Goal: Task Accomplishment & Management: Manage account settings

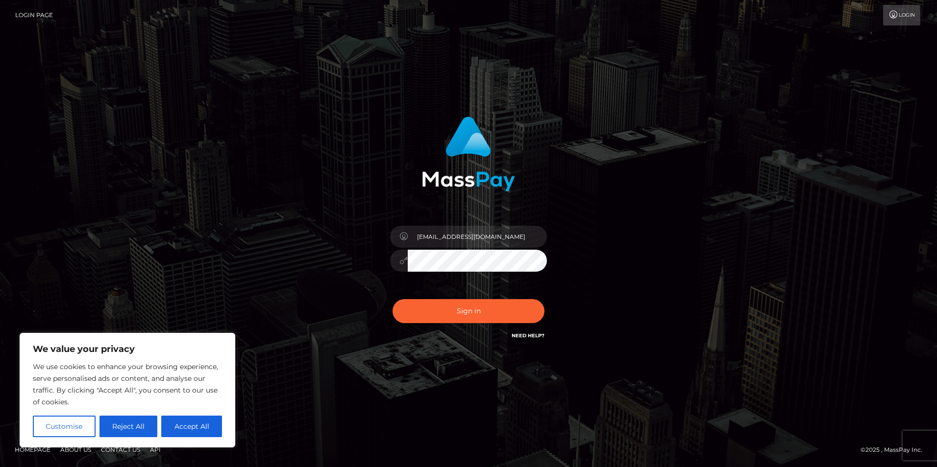
type input "missyolanda@protonmail.com"
click at [392, 299] on button "Sign in" at bounding box center [468, 311] width 152 height 24
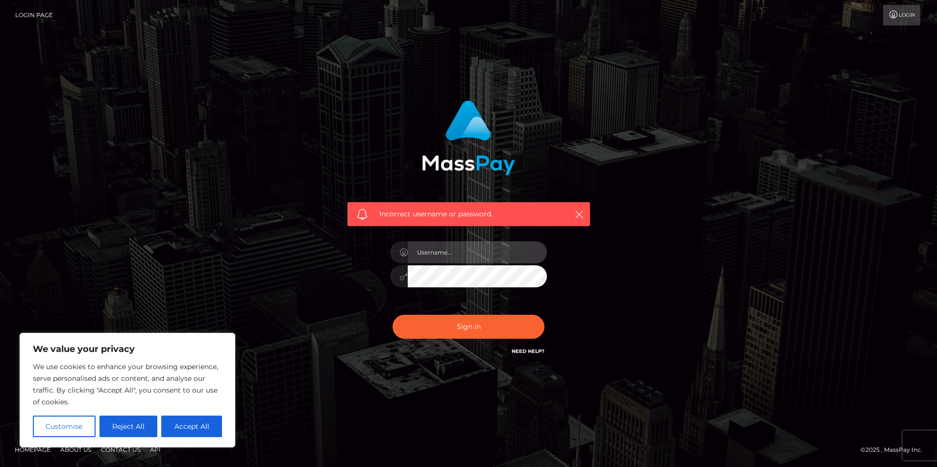
click at [457, 246] on input "text" at bounding box center [477, 253] width 139 height 22
type input "missyolanda@protonmail.com"
click at [392, 315] on button "Sign in" at bounding box center [468, 327] width 152 height 24
click at [323, 412] on div "Incorrect username or password." at bounding box center [468, 234] width 937 height 429
click at [134, 422] on button "Reject All" at bounding box center [128, 427] width 58 height 22
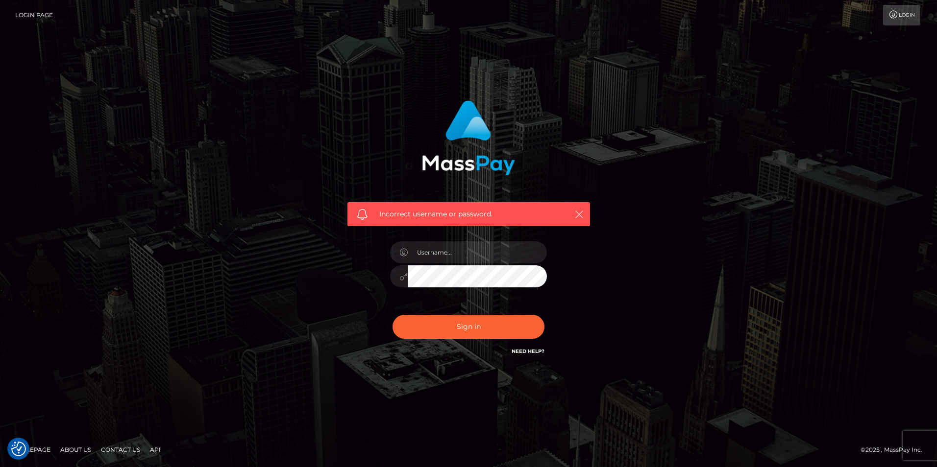
click at [585, 214] on button "button" at bounding box center [579, 214] width 12 height 12
click at [576, 211] on icon "button" at bounding box center [579, 215] width 10 height 10
click at [581, 218] on icon "button" at bounding box center [579, 215] width 10 height 10
click at [287, 350] on div "Incorrect username or password." at bounding box center [468, 234] width 559 height 282
click at [530, 349] on link "Need Help?" at bounding box center [528, 351] width 33 height 6
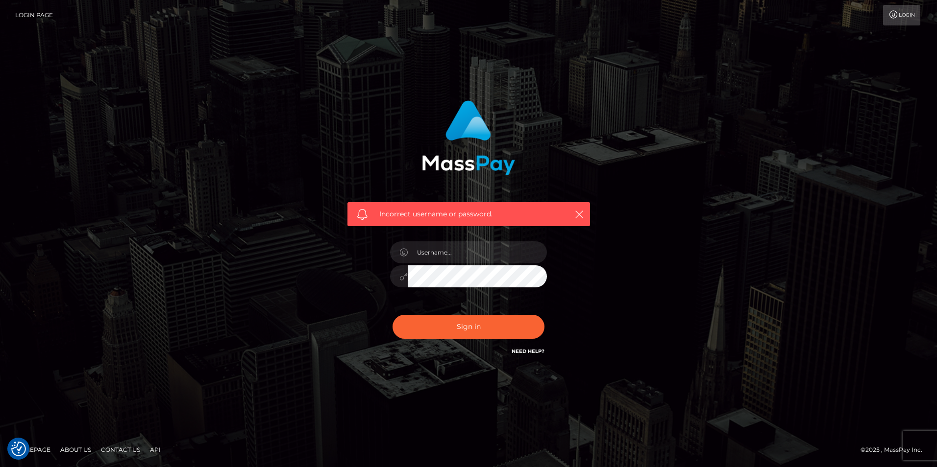
click at [530, 349] on link "Need Help?" at bounding box center [528, 351] width 33 height 6
click at [619, 250] on div "Incorrect username or password." at bounding box center [468, 234] width 559 height 282
click at [582, 216] on icon "button" at bounding box center [579, 215] width 10 height 10
click at [579, 214] on icon "button" at bounding box center [579, 215] width 10 height 10
click at [508, 59] on div "Incorrect username or password." at bounding box center [468, 234] width 937 height 429
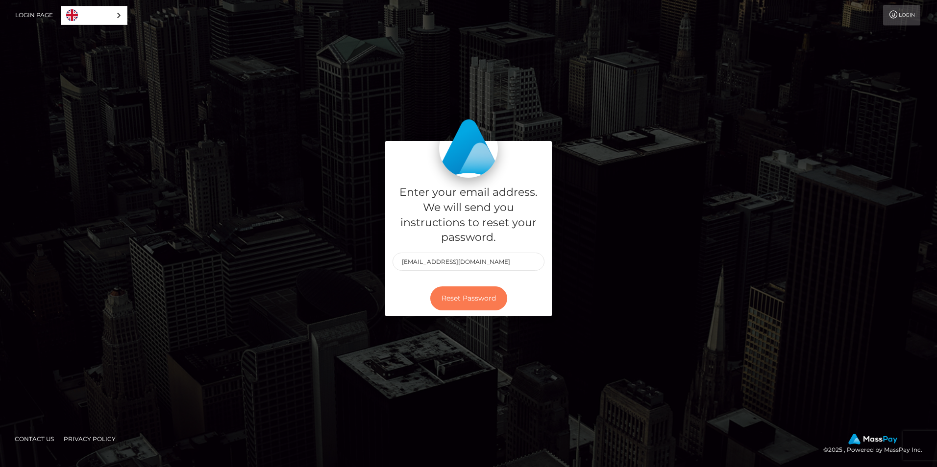
type input "[EMAIL_ADDRESS][DOMAIN_NAME]"
click at [484, 294] on button "Reset Password" at bounding box center [468, 299] width 77 height 24
